Goal: Task Accomplishment & Management: Manage account settings

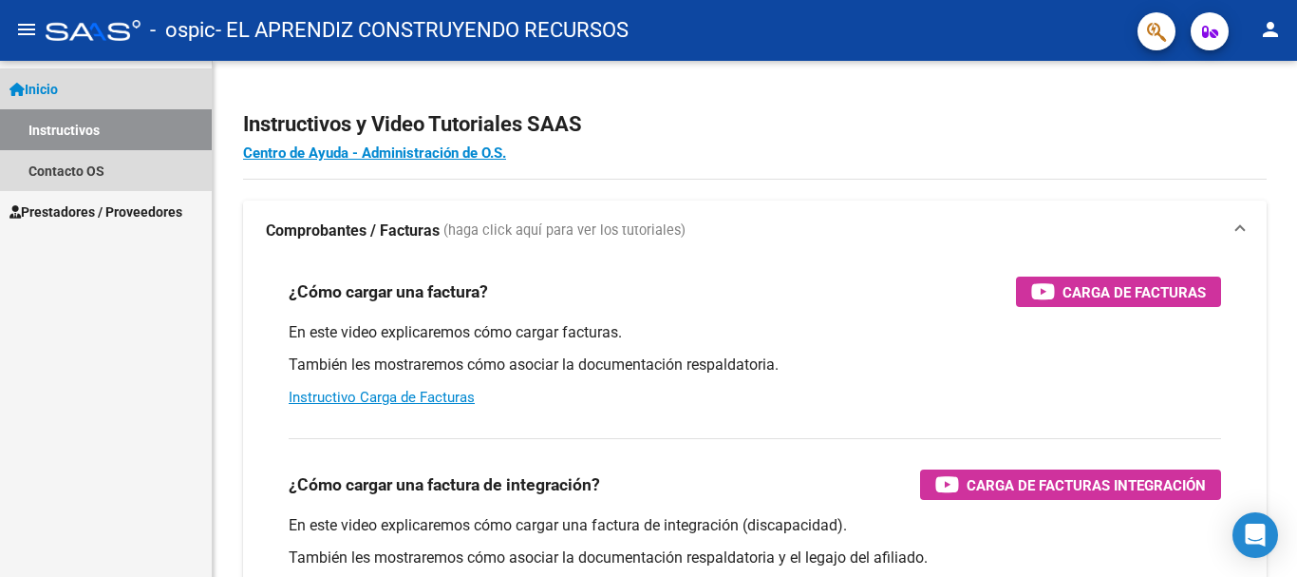
click at [84, 134] on link "Instructivos" at bounding box center [106, 129] width 212 height 41
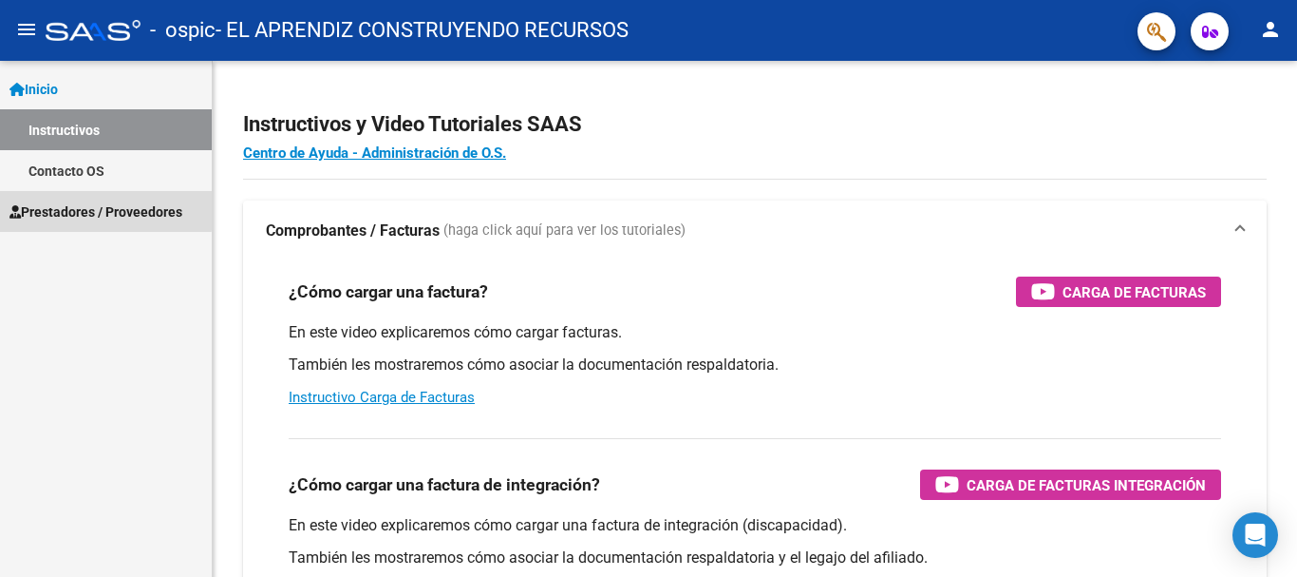
click at [91, 209] on span "Prestadores / Proveedores" at bounding box center [95, 211] width 173 height 21
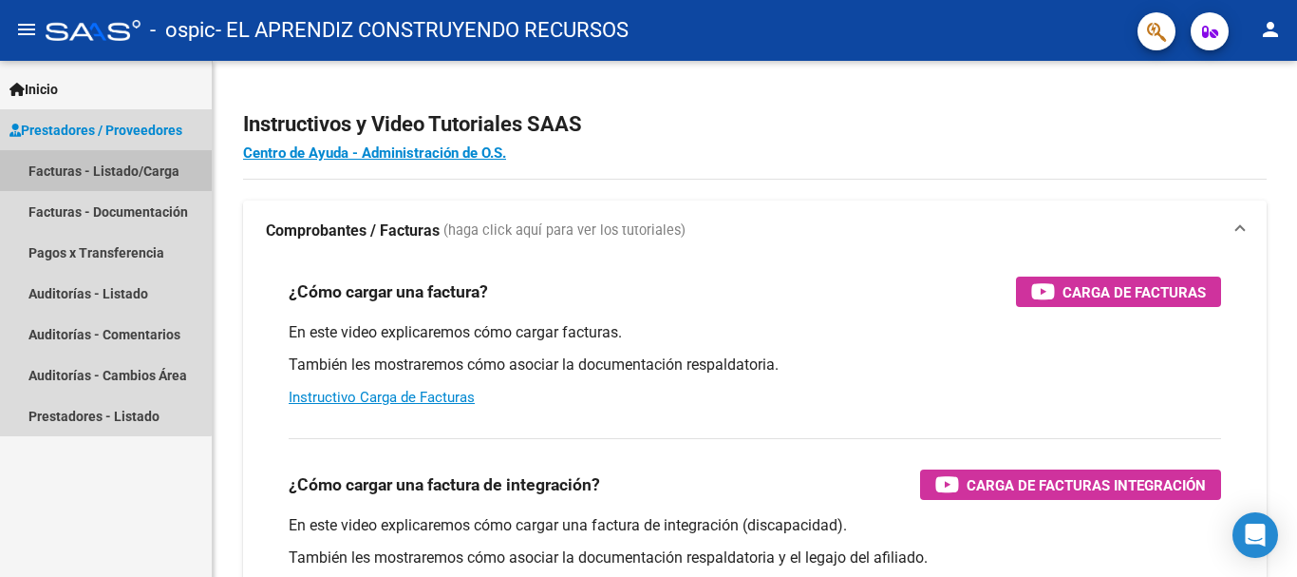
click at [97, 175] on link "Facturas - Listado/Carga" at bounding box center [106, 170] width 212 height 41
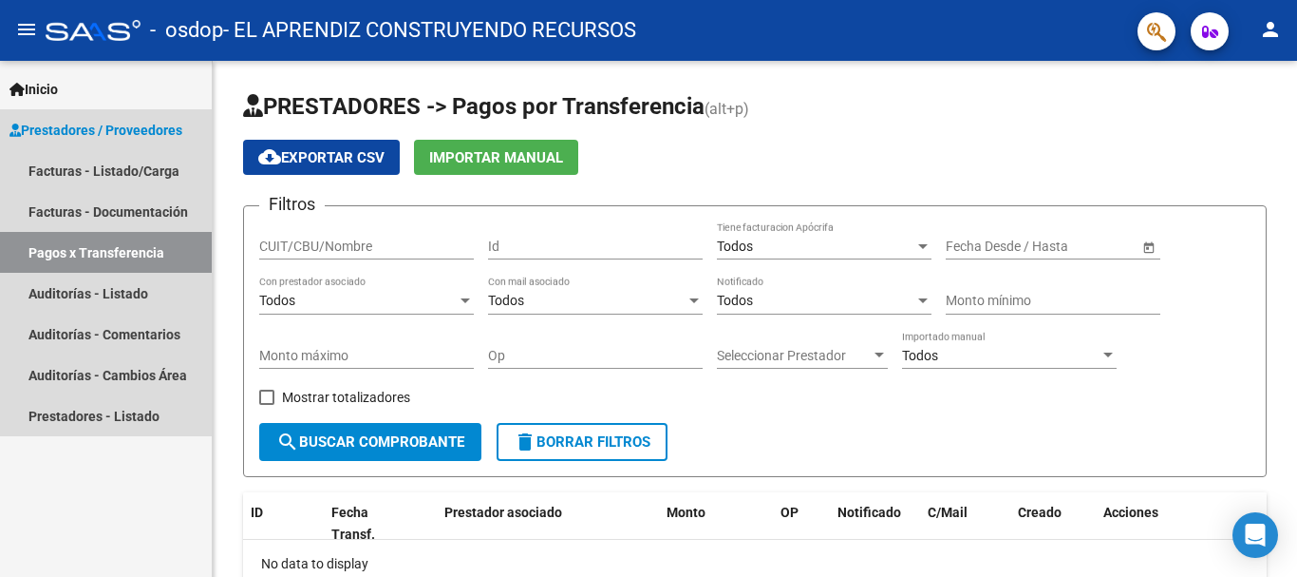
click at [77, 127] on span "Prestadores / Proveedores" at bounding box center [95, 130] width 173 height 21
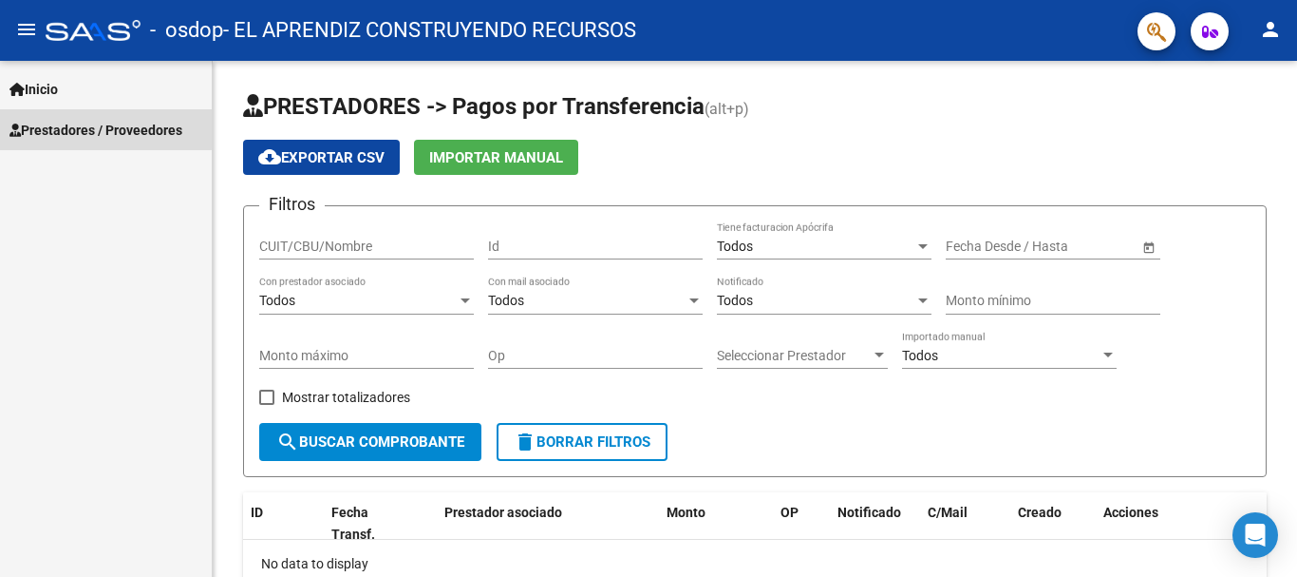
click at [77, 127] on span "Prestadores / Proveedores" at bounding box center [95, 130] width 173 height 21
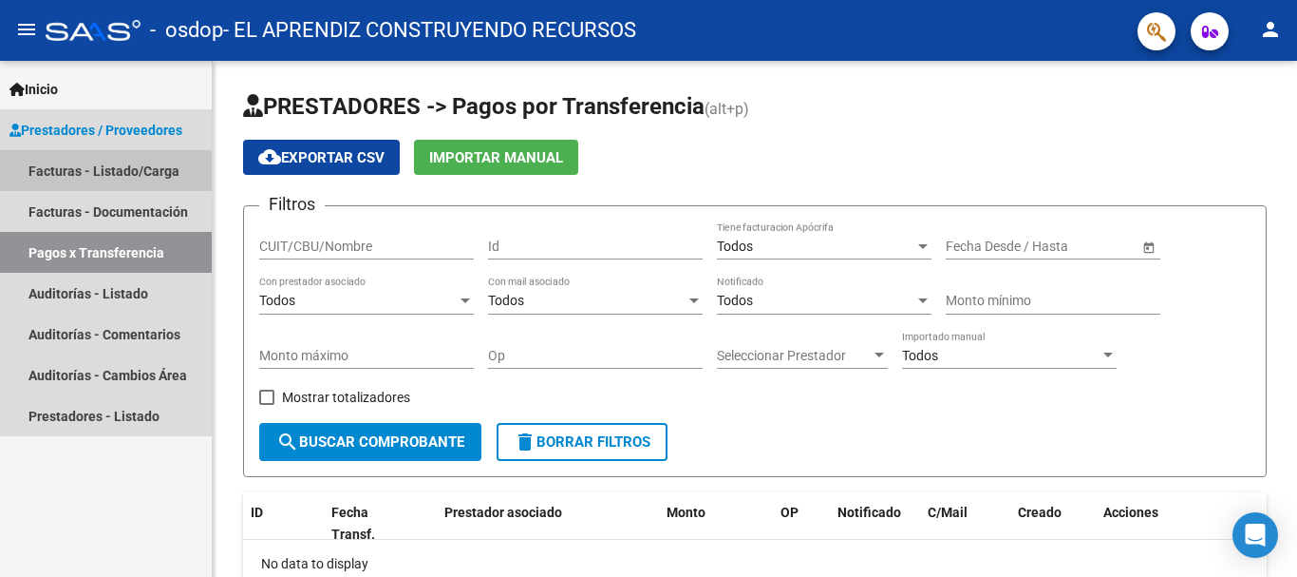
click at [77, 175] on link "Facturas - Listado/Carga" at bounding box center [106, 170] width 212 height 41
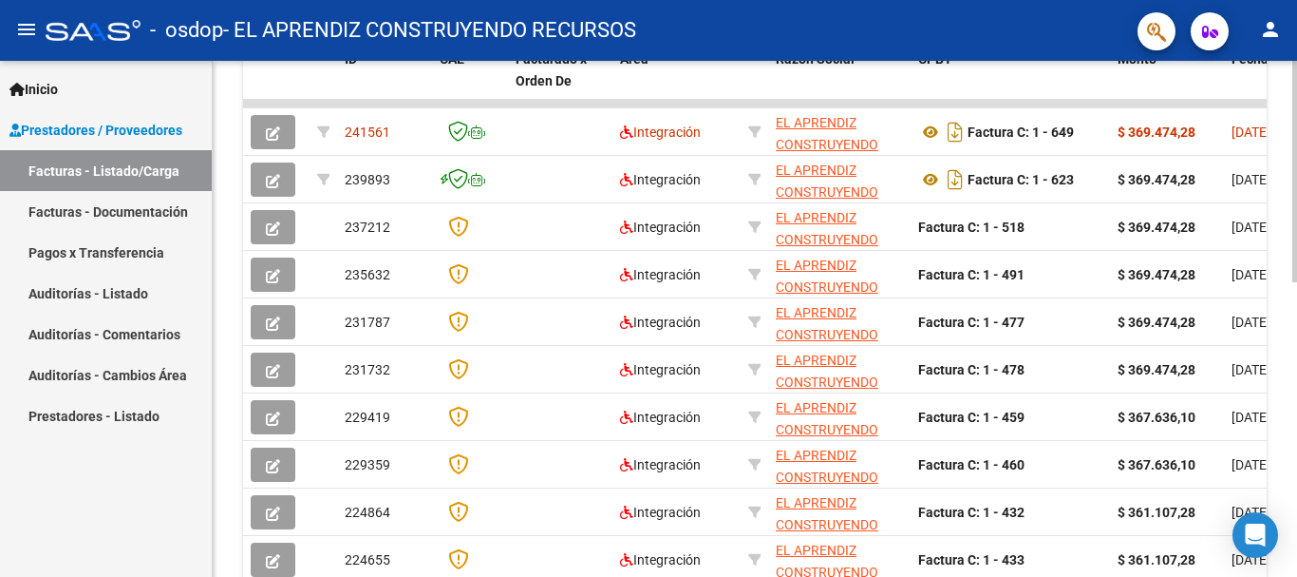
scroll to position [499, 0]
